Goal: Task Accomplishment & Management: Complete application form

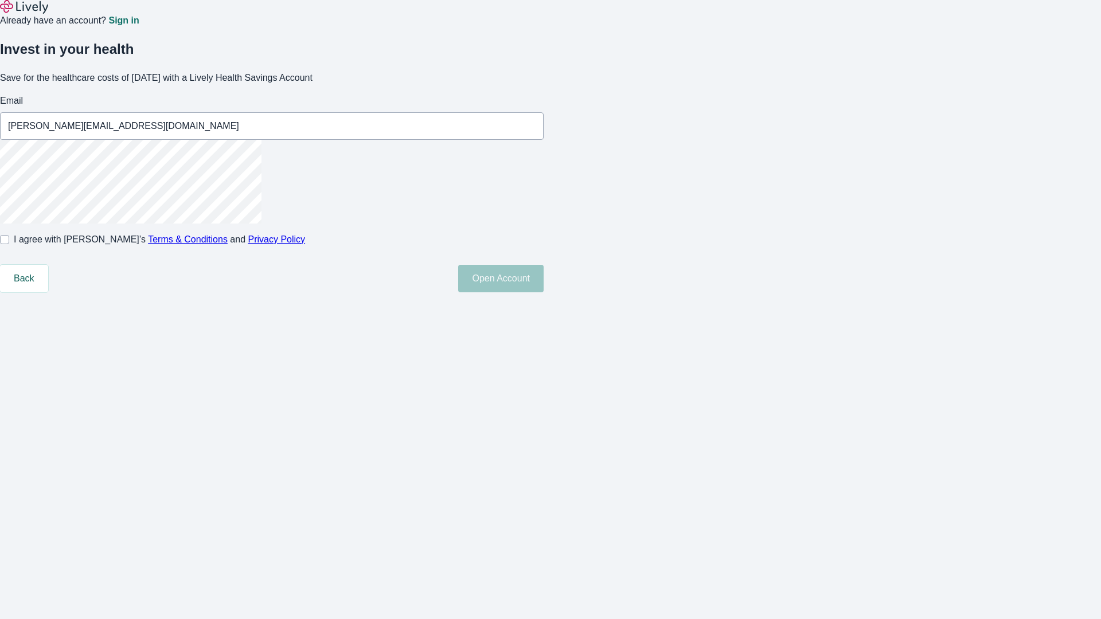
click at [9, 244] on input "I agree with Lively’s Terms & Conditions and Privacy Policy" at bounding box center [4, 239] width 9 height 9
checkbox input "true"
click at [544, 293] on button "Open Account" at bounding box center [500, 279] width 85 height 28
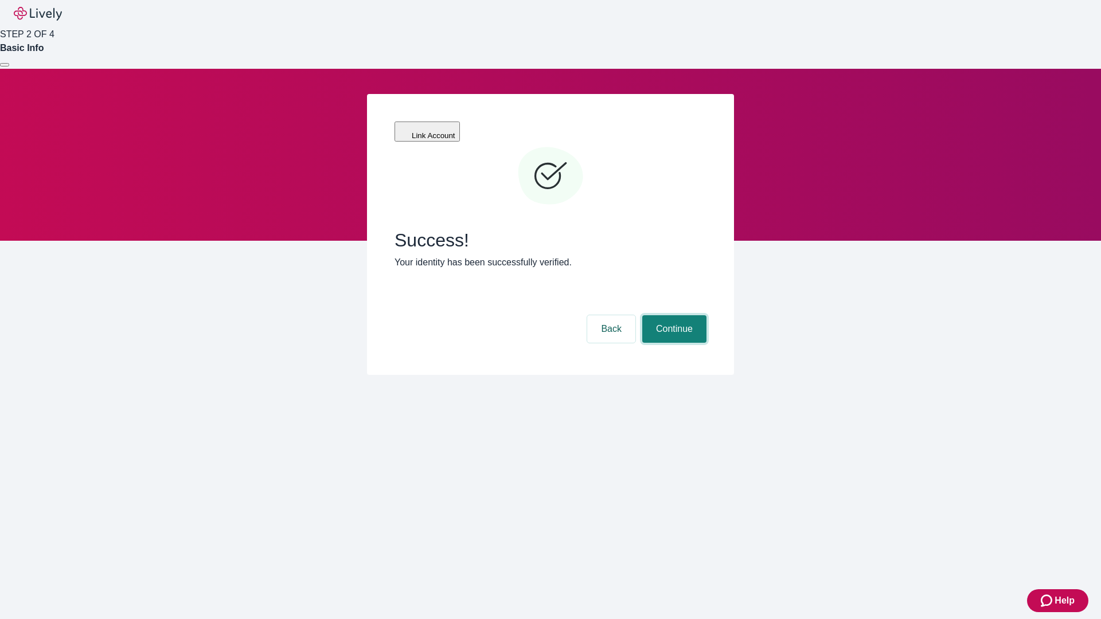
click at [673, 315] on button "Continue" at bounding box center [674, 329] width 64 height 28
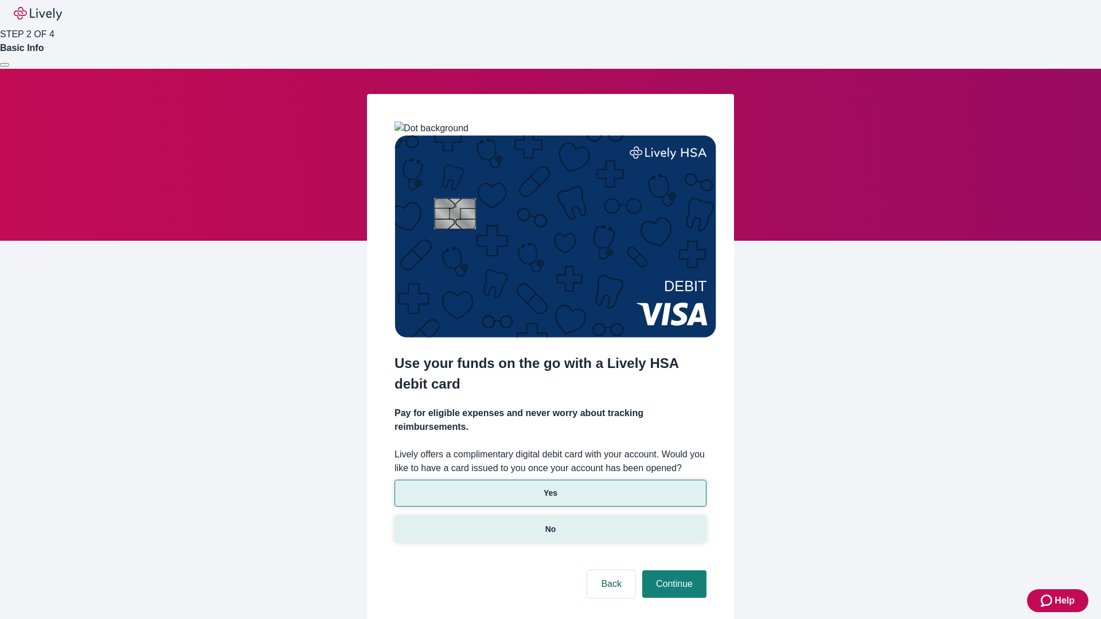
click at [550, 524] on p "No" at bounding box center [550, 530] width 11 height 12
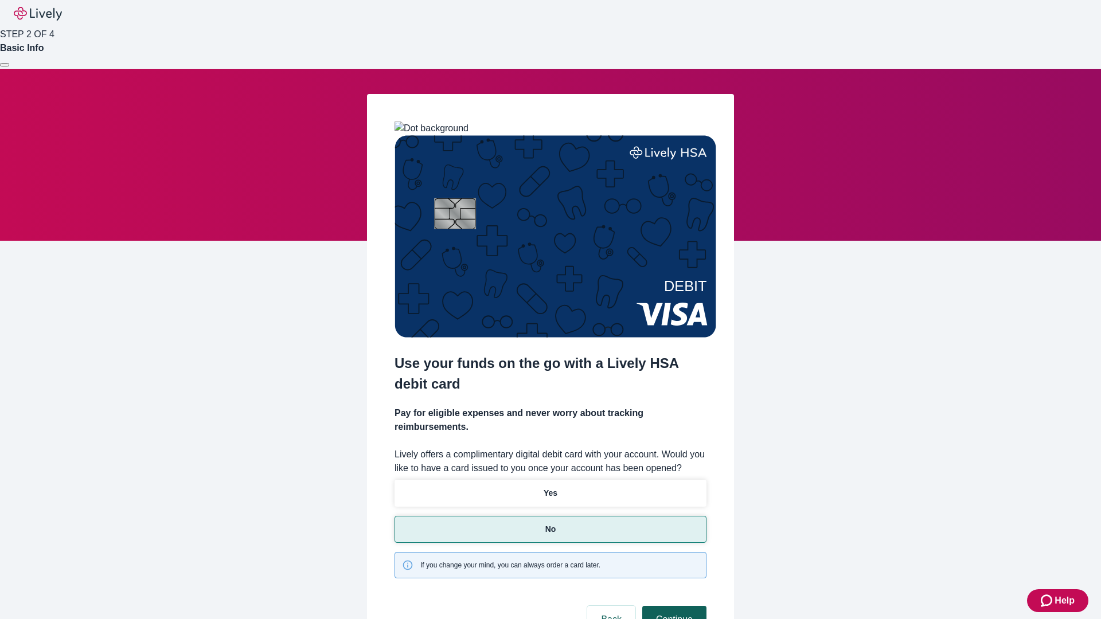
click at [673, 606] on button "Continue" at bounding box center [674, 620] width 64 height 28
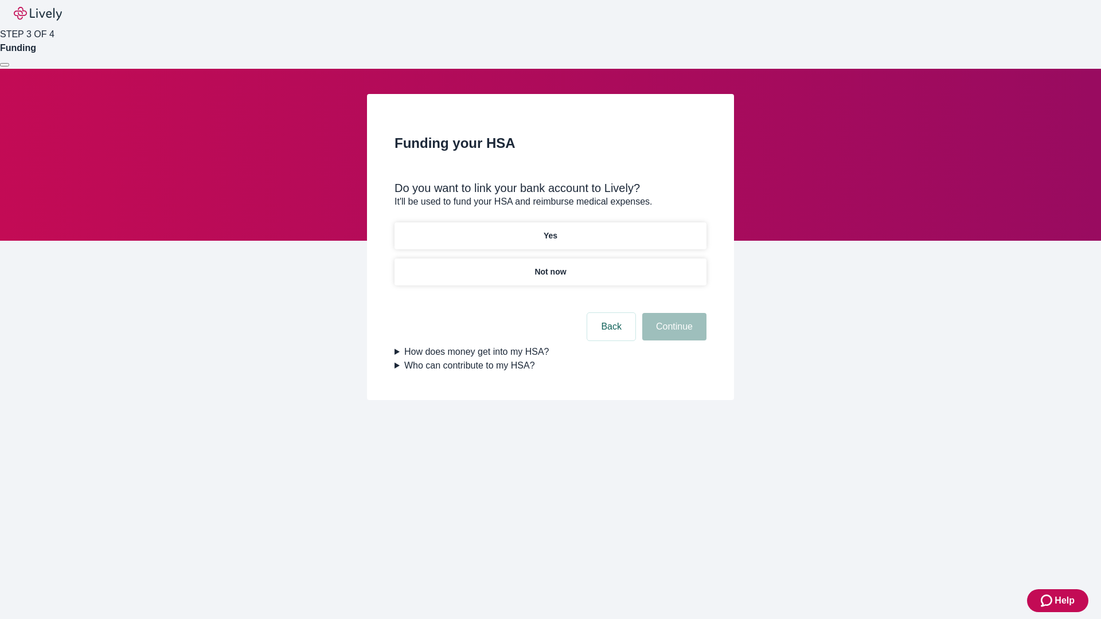
click at [550, 230] on p "Yes" at bounding box center [551, 236] width 14 height 12
click at [673, 313] on button "Continue" at bounding box center [674, 327] width 64 height 28
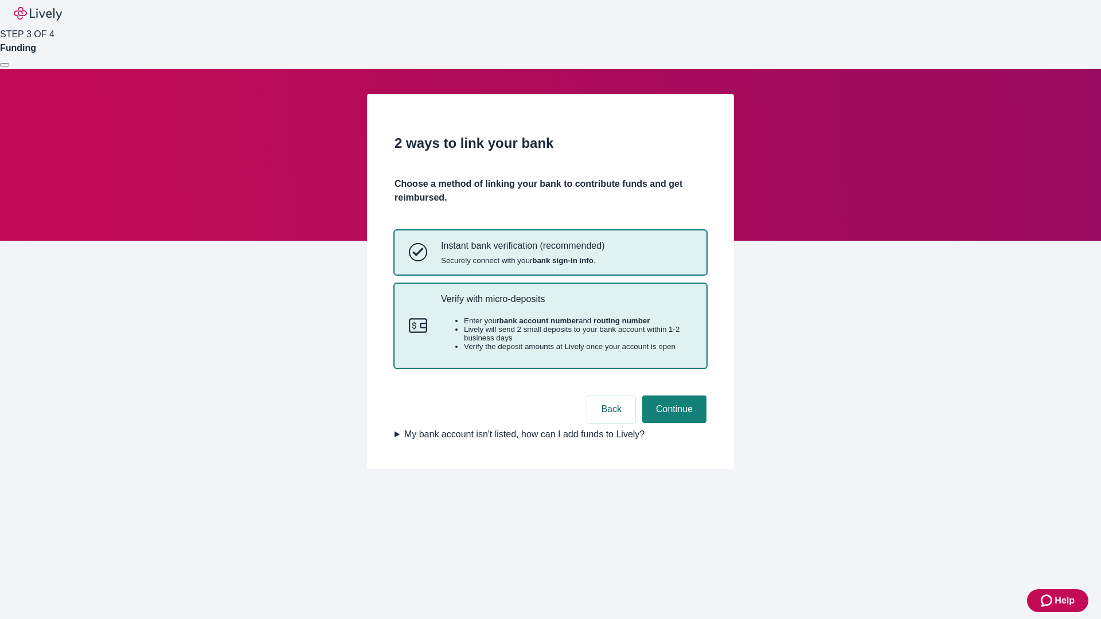
click at [566, 305] on p "Verify with micro-deposits" at bounding box center [566, 299] width 251 height 11
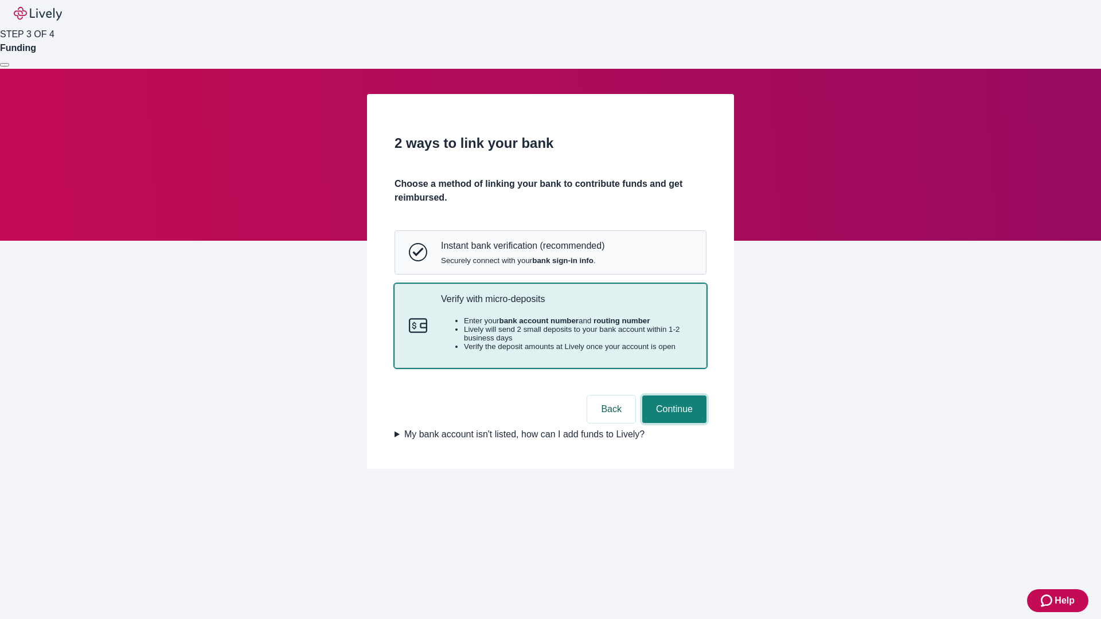
click at [673, 423] on button "Continue" at bounding box center [674, 410] width 64 height 28
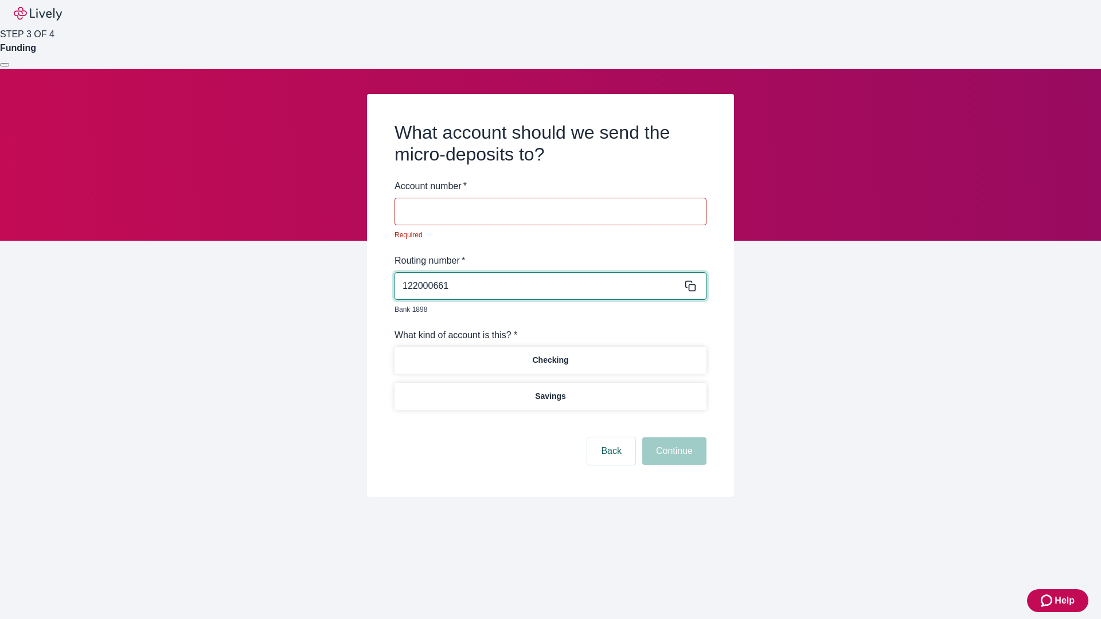
type input "122000661"
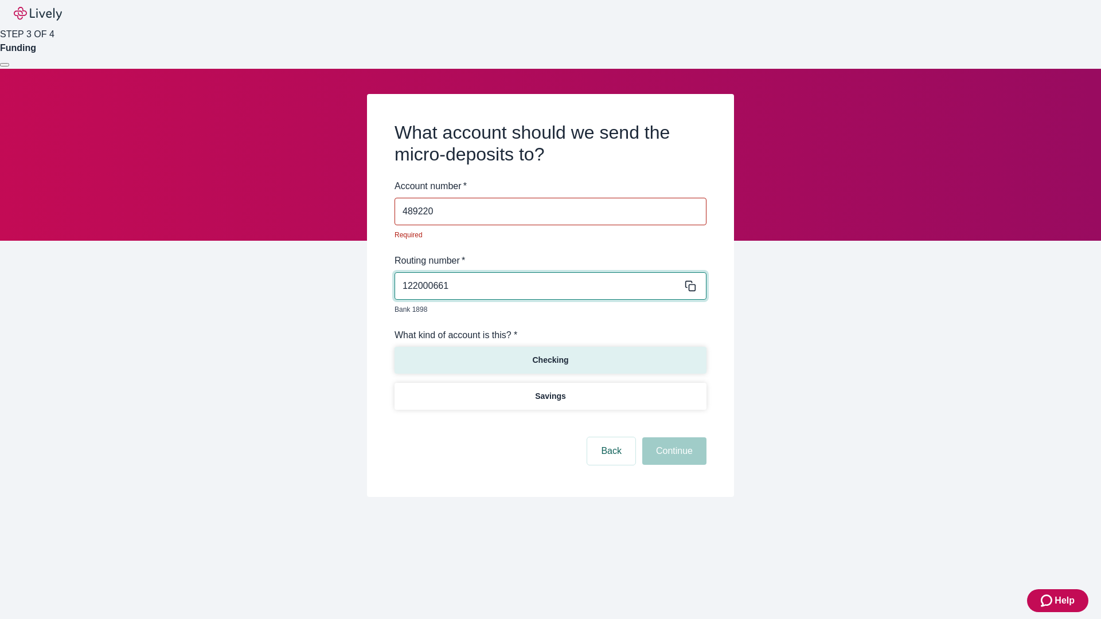
type input "489220"
click at [550, 354] on p "Checking" at bounding box center [550, 360] width 36 height 12
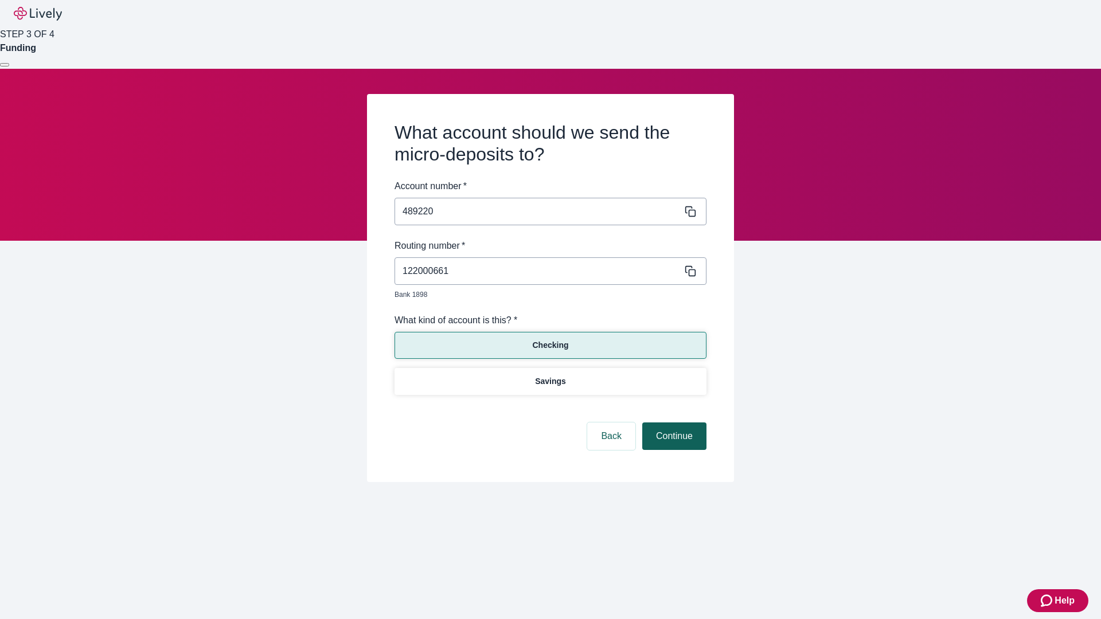
click at [673, 423] on button "Continue" at bounding box center [674, 437] width 64 height 28
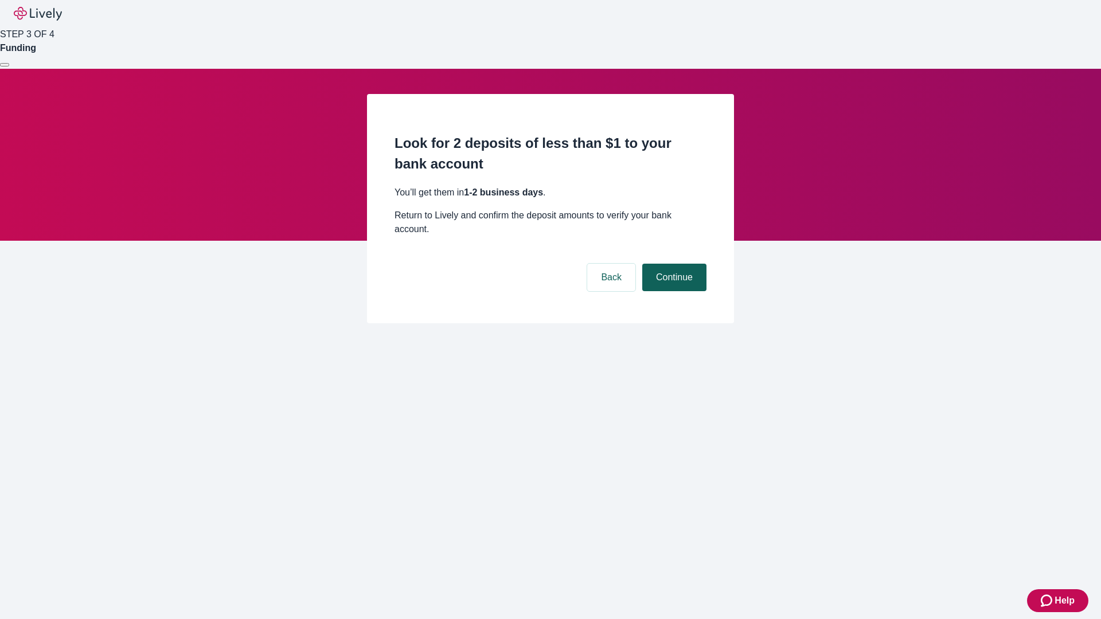
click at [673, 264] on button "Continue" at bounding box center [674, 278] width 64 height 28
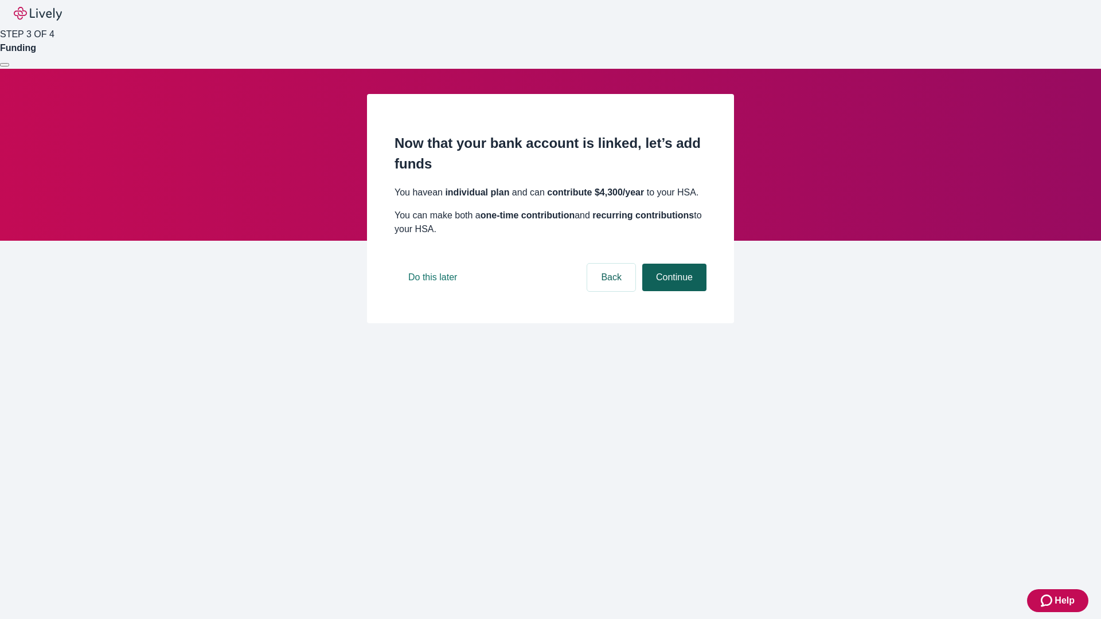
click at [673, 291] on button "Continue" at bounding box center [674, 278] width 64 height 28
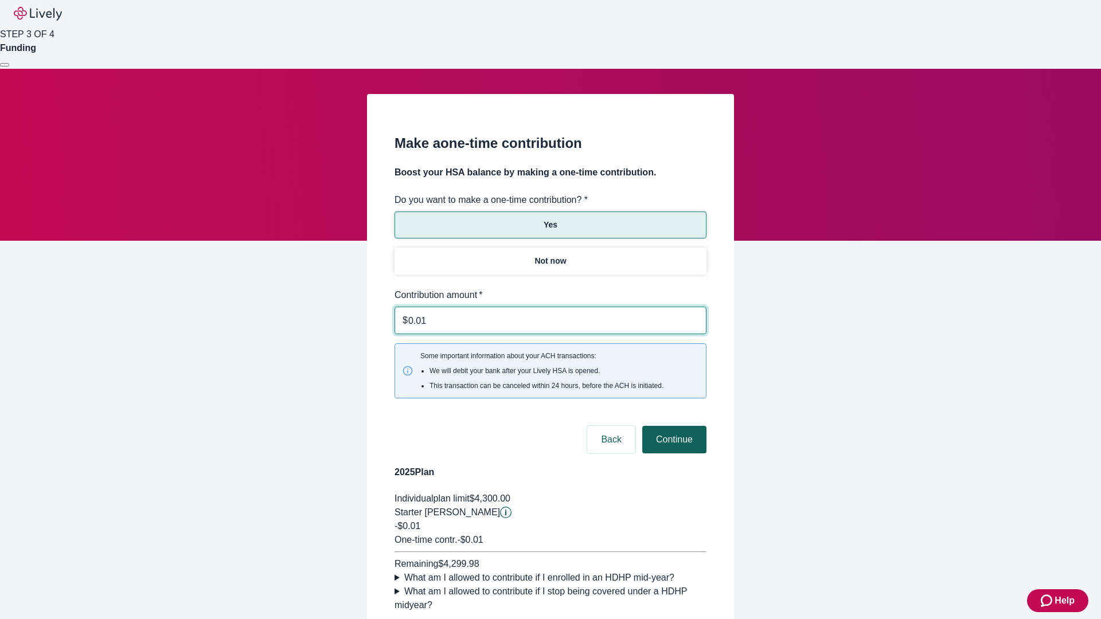
type input "0.01"
click at [673, 426] on button "Continue" at bounding box center [674, 440] width 64 height 28
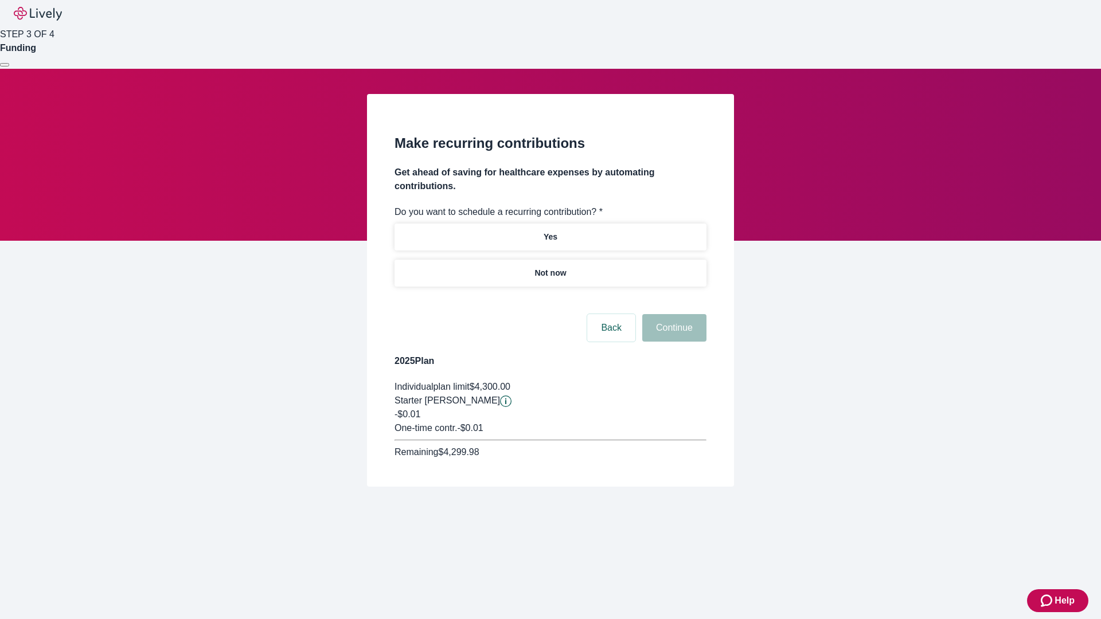
click at [550, 267] on p "Not now" at bounding box center [551, 273] width 32 height 12
click at [673, 314] on button "Continue" at bounding box center [674, 328] width 64 height 28
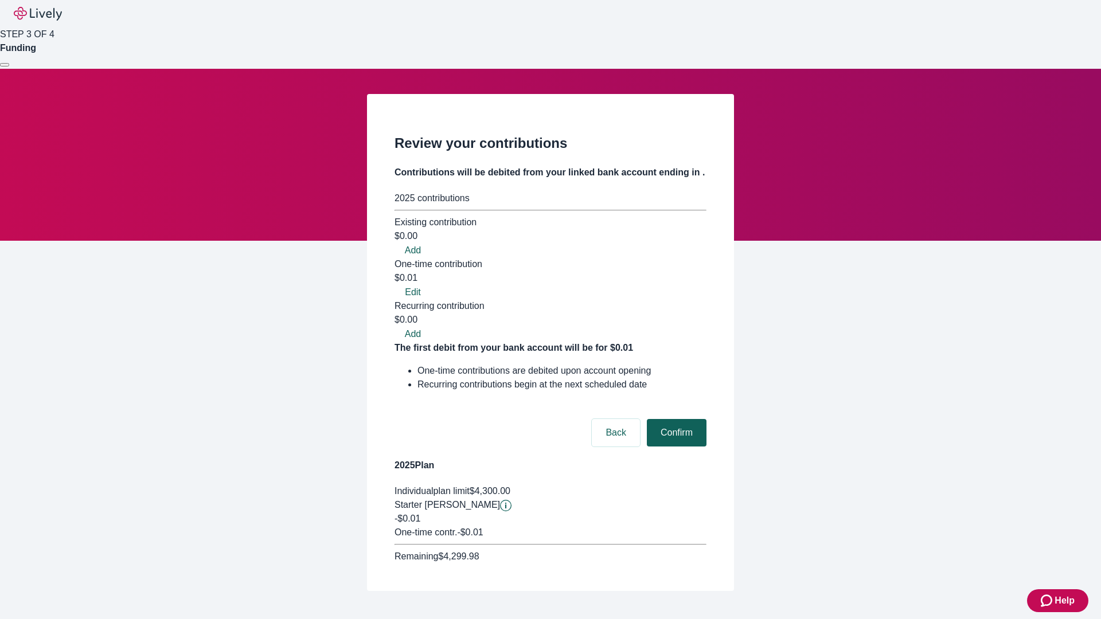
click at [675, 419] on button "Confirm" at bounding box center [677, 433] width 60 height 28
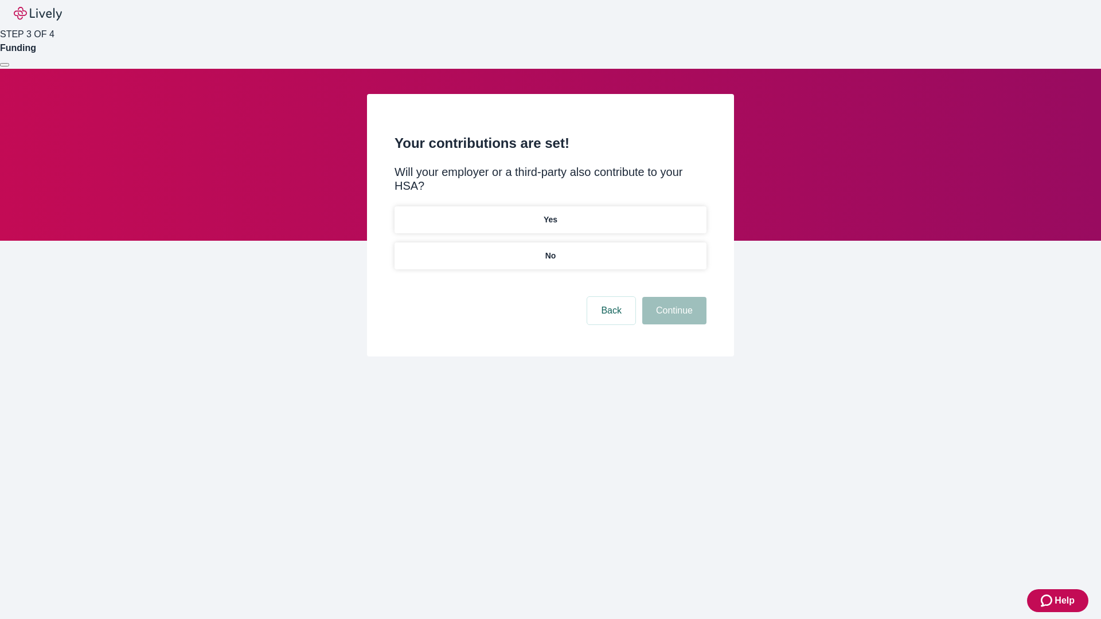
click at [550, 250] on p "No" at bounding box center [550, 256] width 11 height 12
click at [673, 297] on button "Continue" at bounding box center [674, 311] width 64 height 28
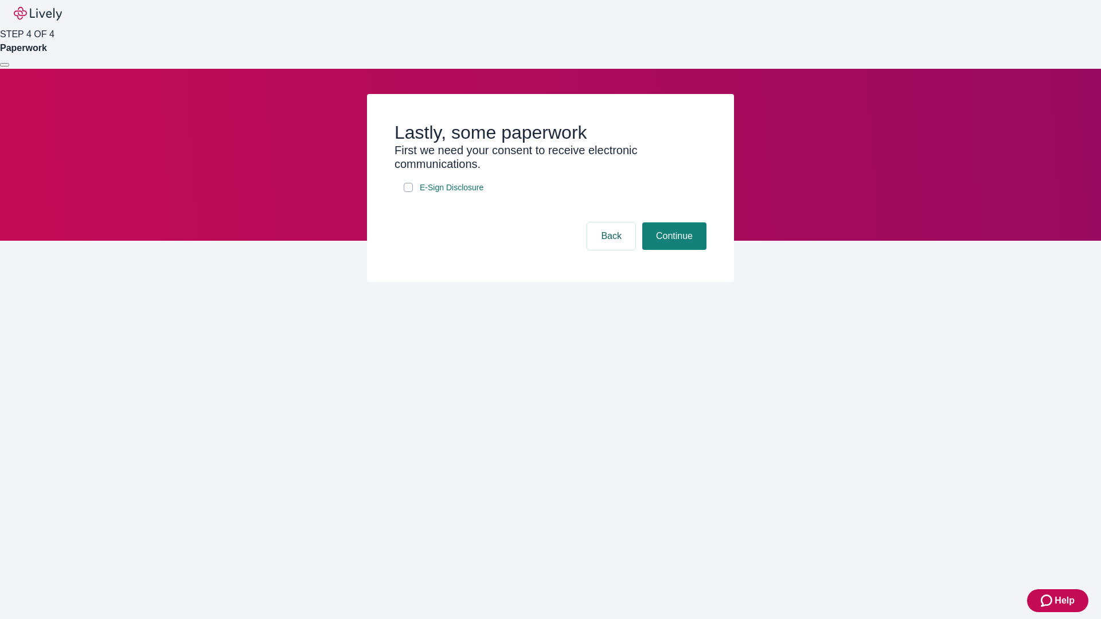
click at [408, 192] on input "E-Sign Disclosure" at bounding box center [408, 187] width 9 height 9
checkbox input "true"
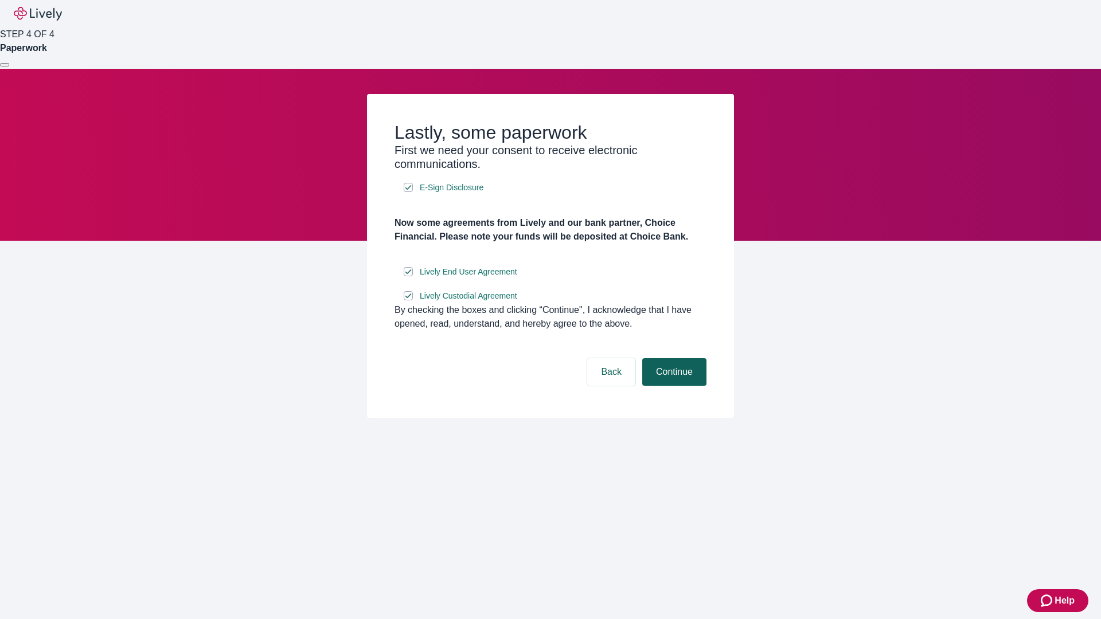
click at [673, 386] on button "Continue" at bounding box center [674, 372] width 64 height 28
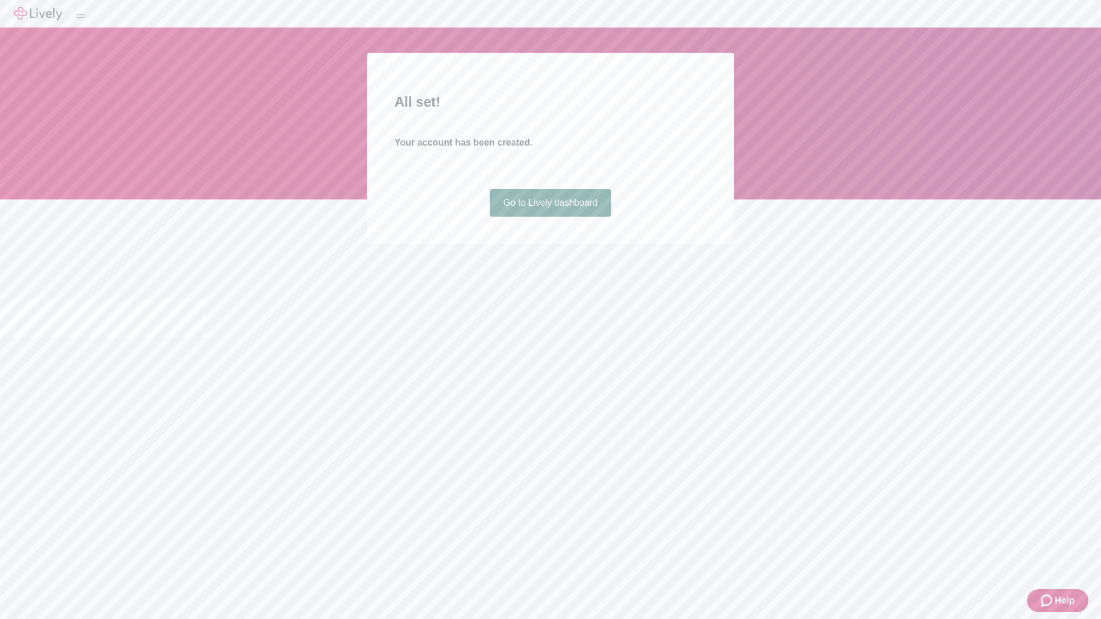
click at [550, 217] on link "Go to Lively dashboard" at bounding box center [551, 203] width 122 height 28
